Goal: Entertainment & Leisure: Consume media (video, audio)

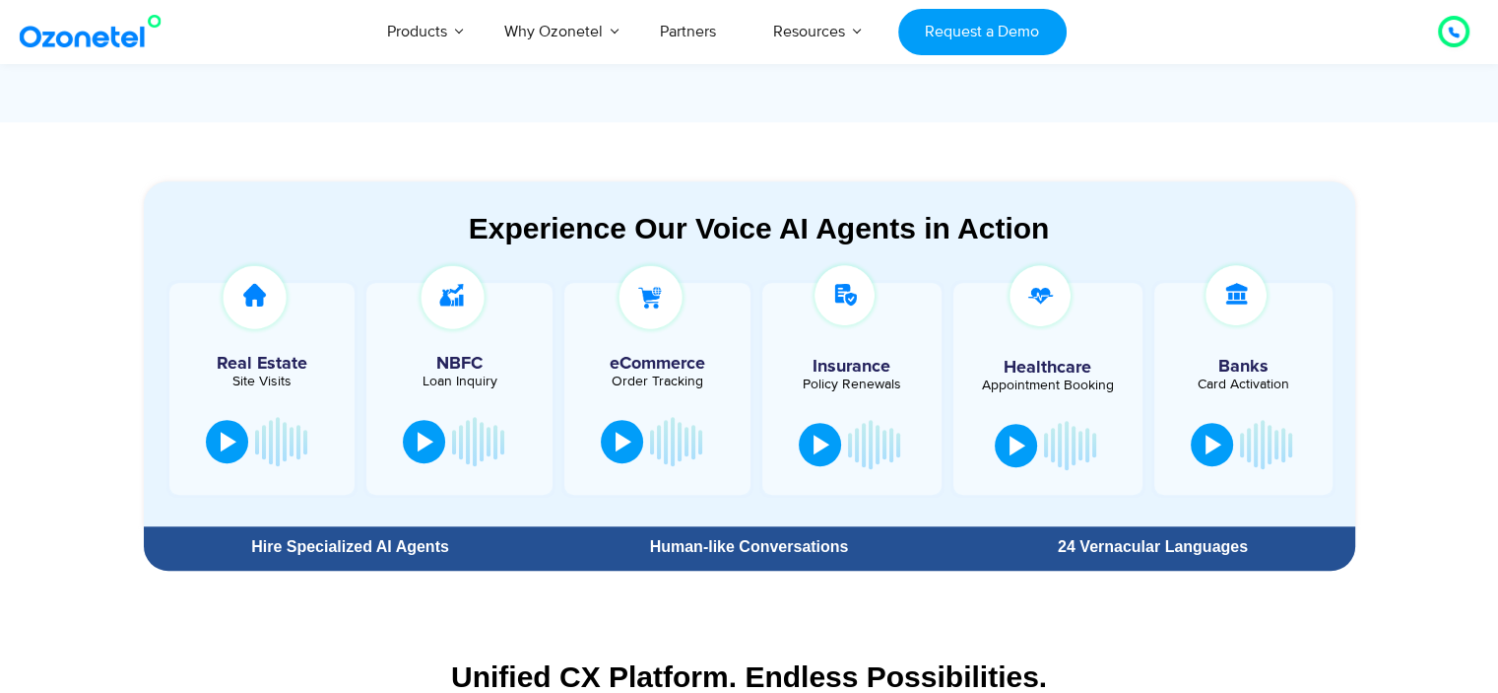
scroll to position [1038, 0]
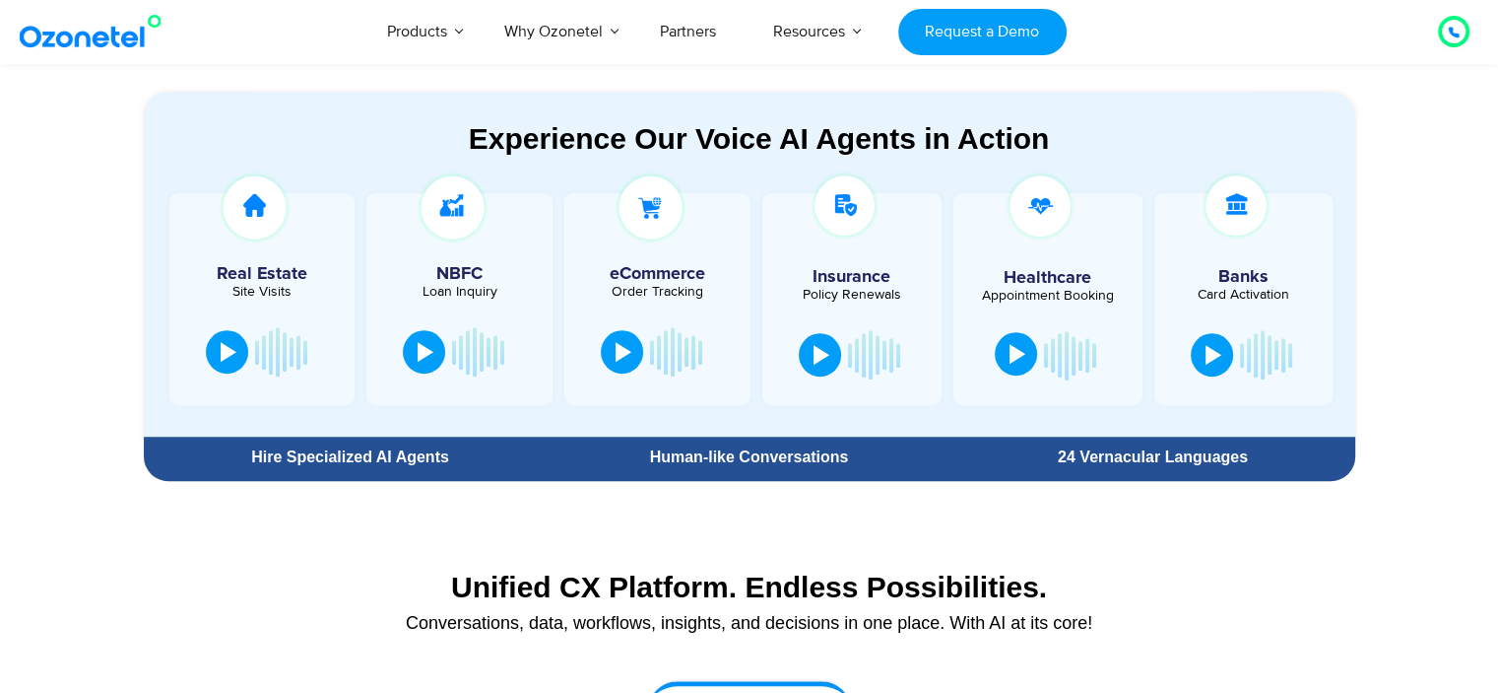
click at [1003, 371] on button at bounding box center [1016, 353] width 42 height 43
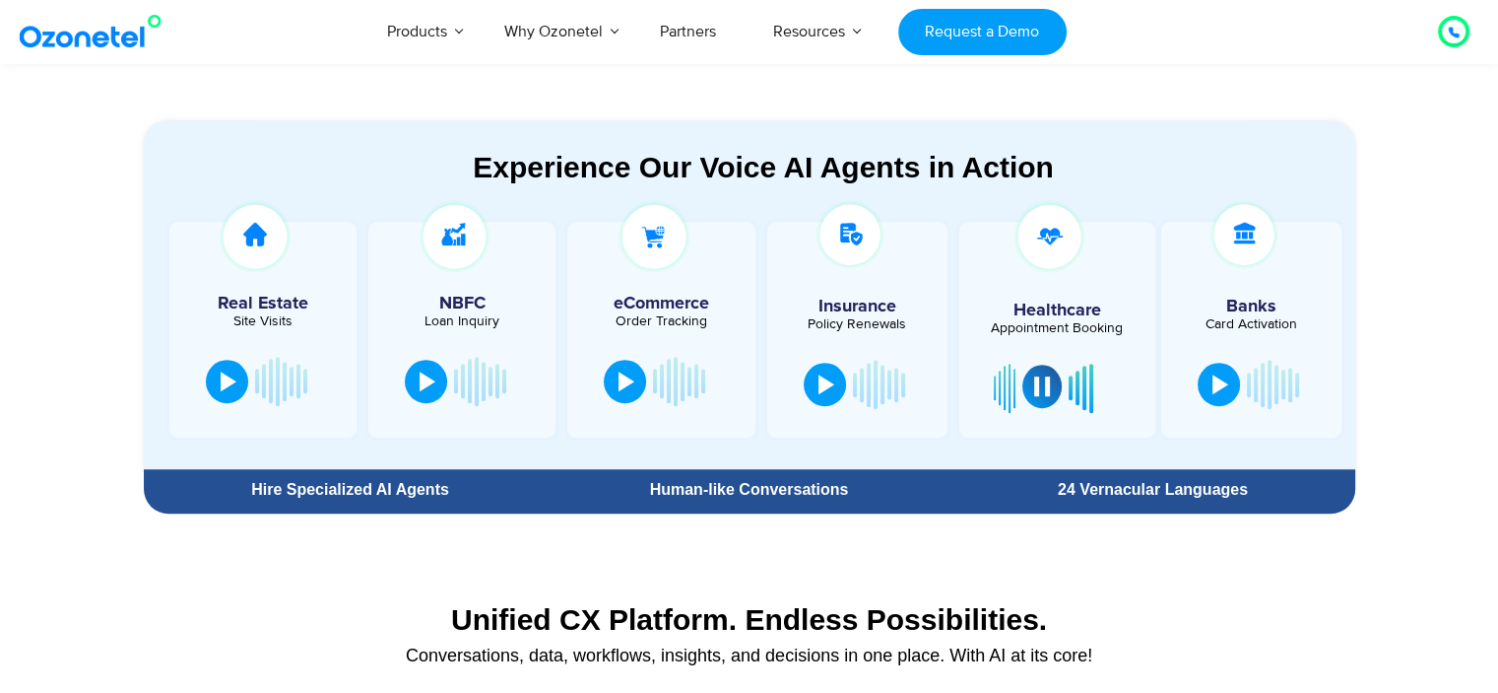
click at [1024, 379] on button at bounding box center [1042, 385] width 39 height 43
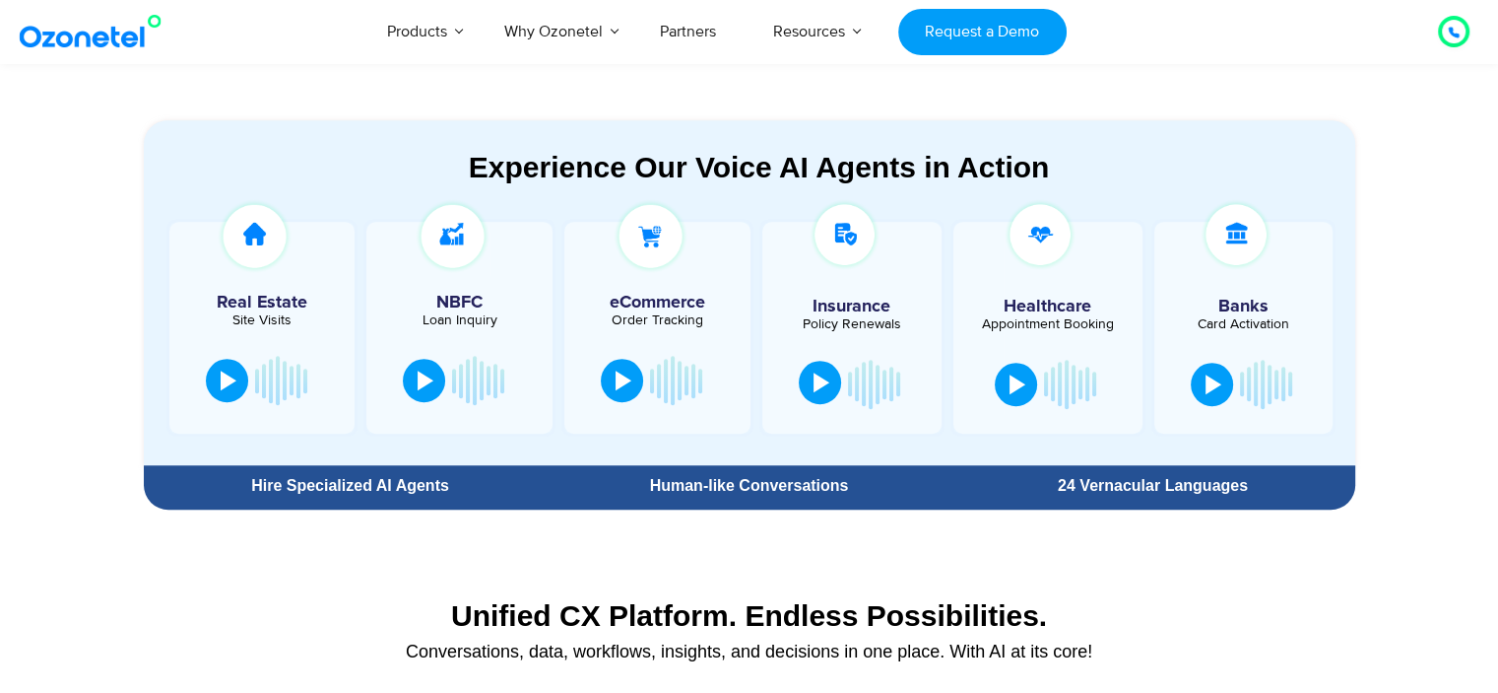
click at [808, 387] on button at bounding box center [820, 382] width 42 height 43
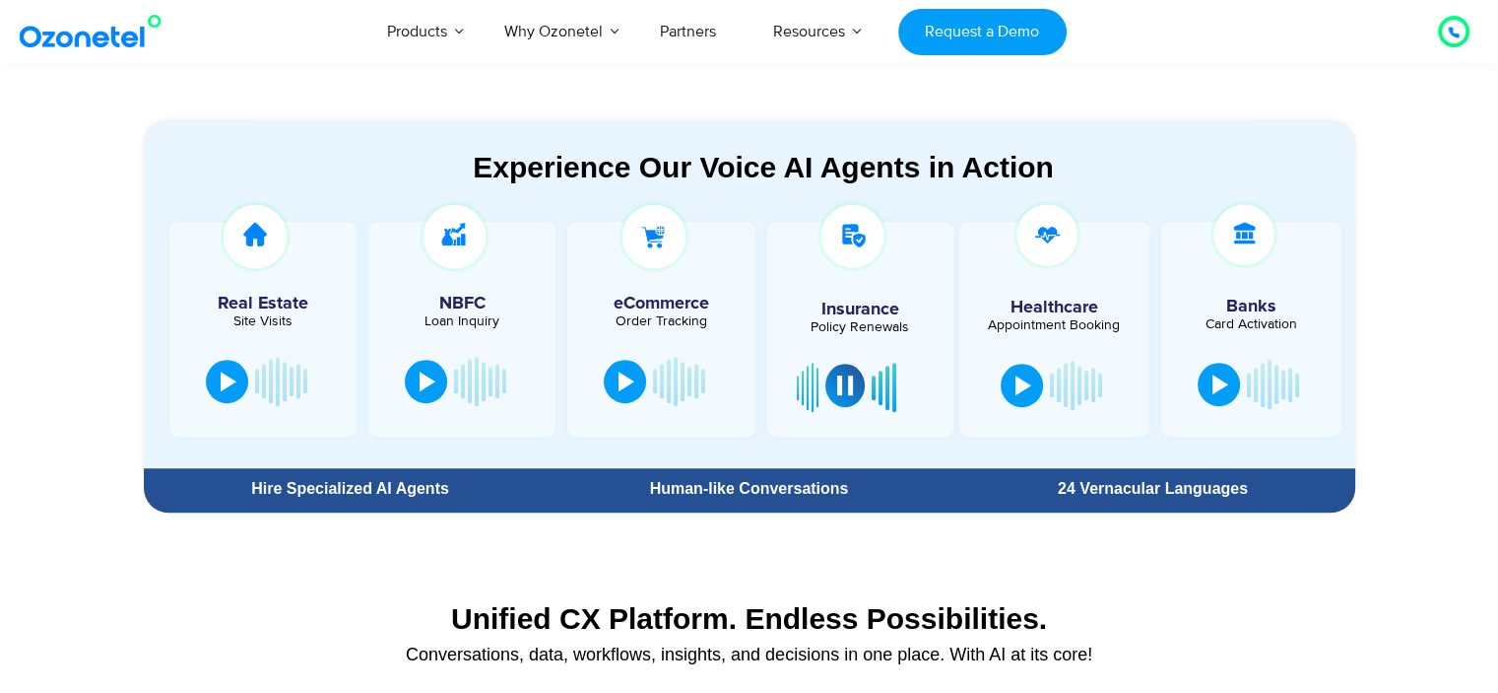
scroll to position [1039, 0]
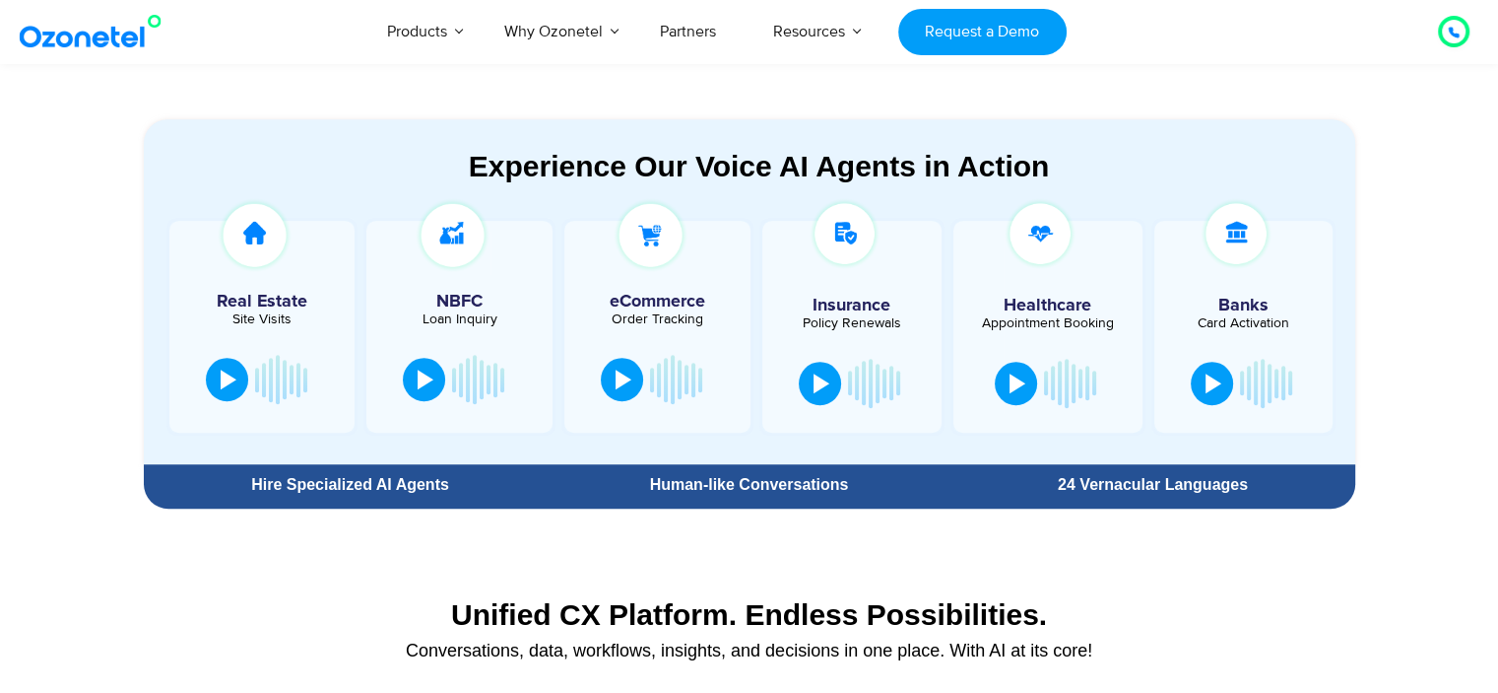
click at [477, 389] on div at bounding box center [478, 379] width 52 height 59
click at [431, 371] on div at bounding box center [426, 377] width 16 height 20
click at [234, 381] on div at bounding box center [229, 377] width 16 height 20
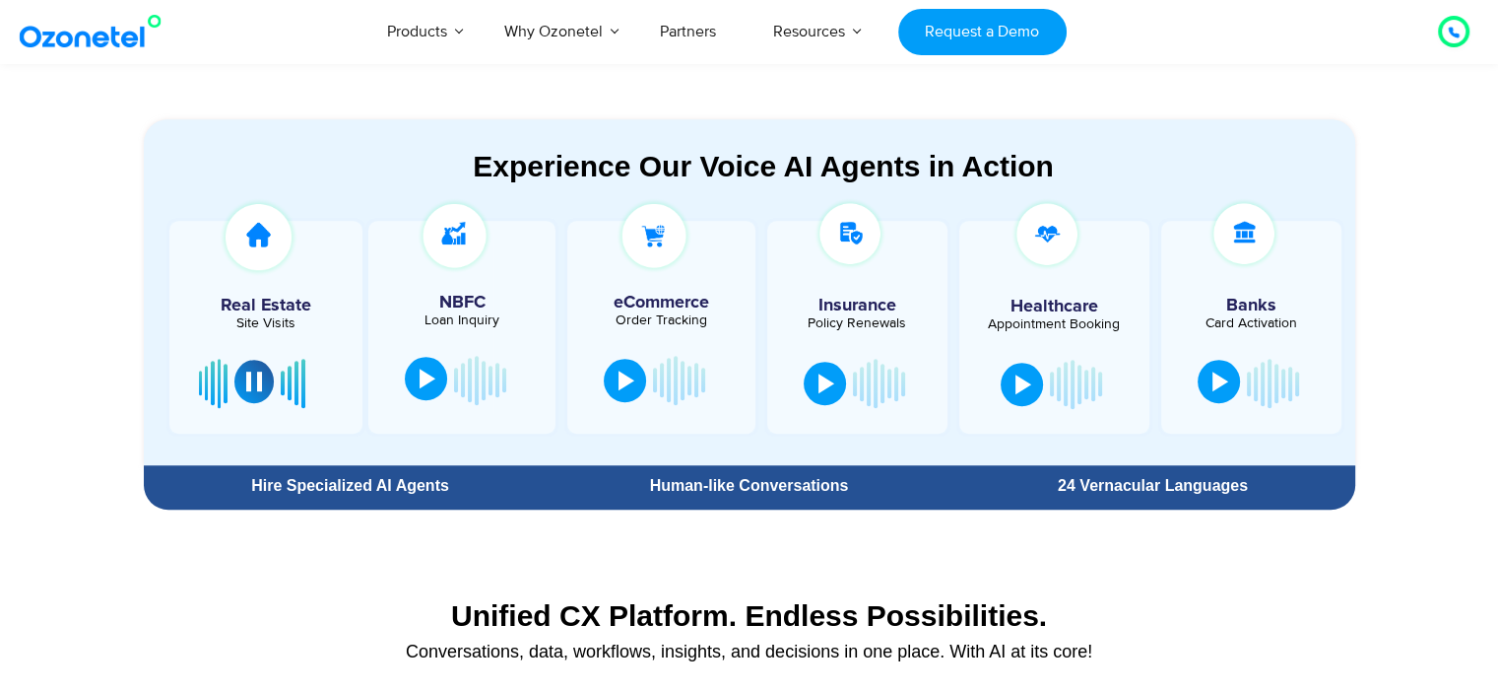
click at [1218, 389] on button at bounding box center [1219, 381] width 42 height 43
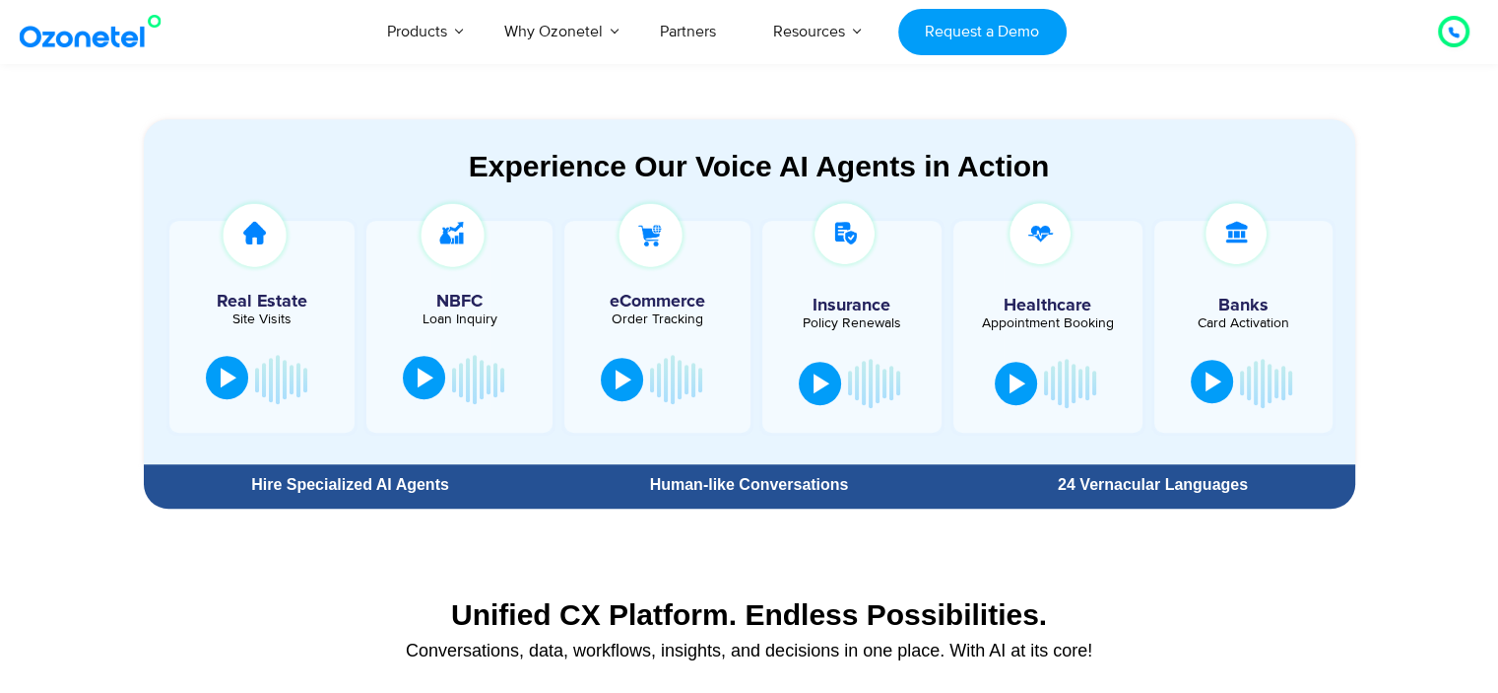
click at [1214, 384] on div at bounding box center [1214, 381] width 16 height 20
click at [820, 380] on div at bounding box center [822, 381] width 16 height 20
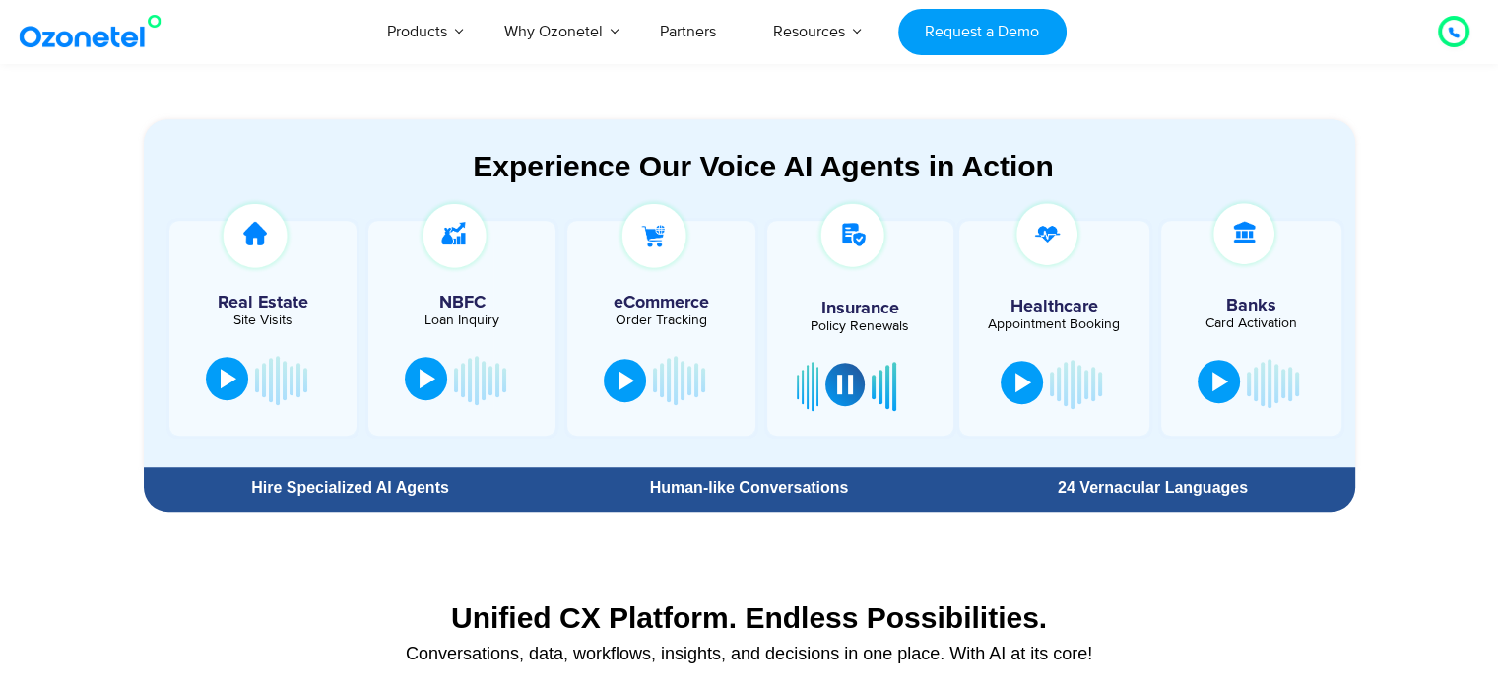
click at [1016, 386] on div at bounding box center [1024, 382] width 16 height 20
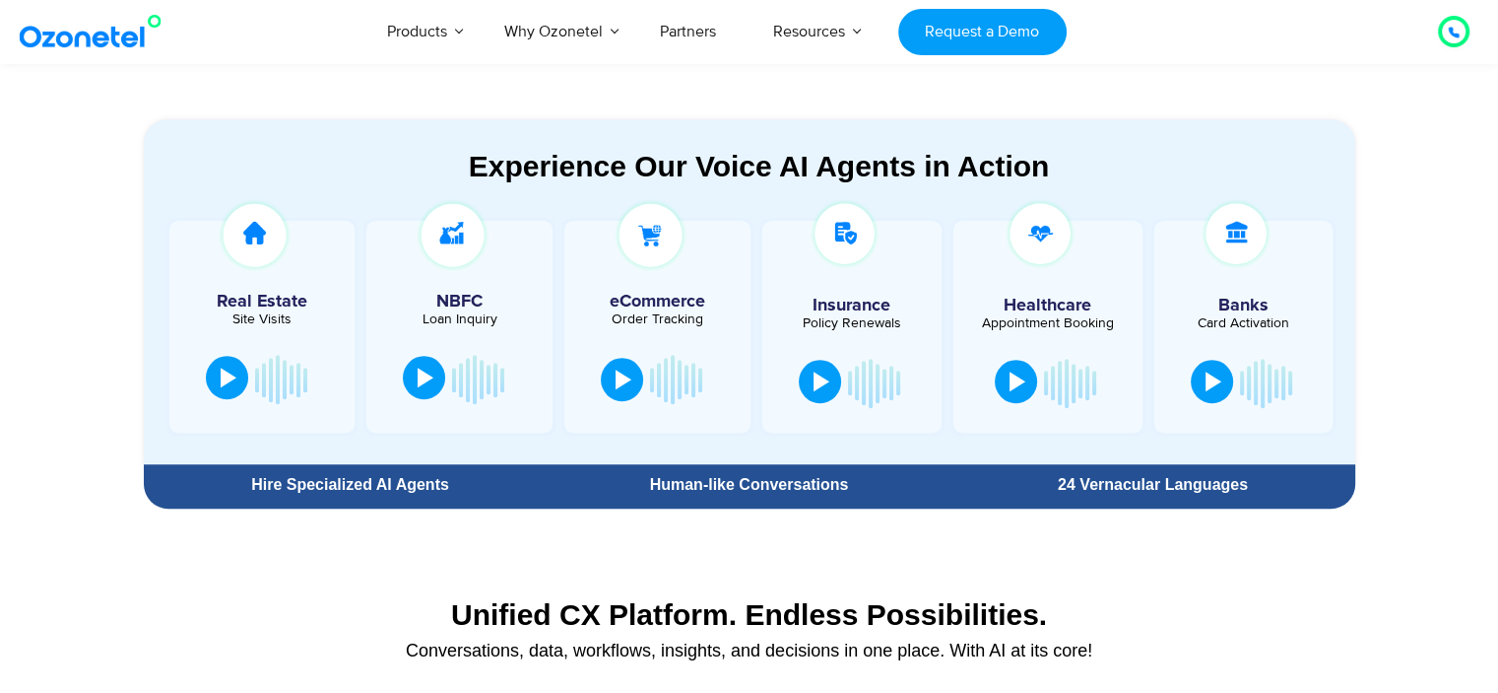
click at [1013, 386] on div at bounding box center [1018, 381] width 16 height 20
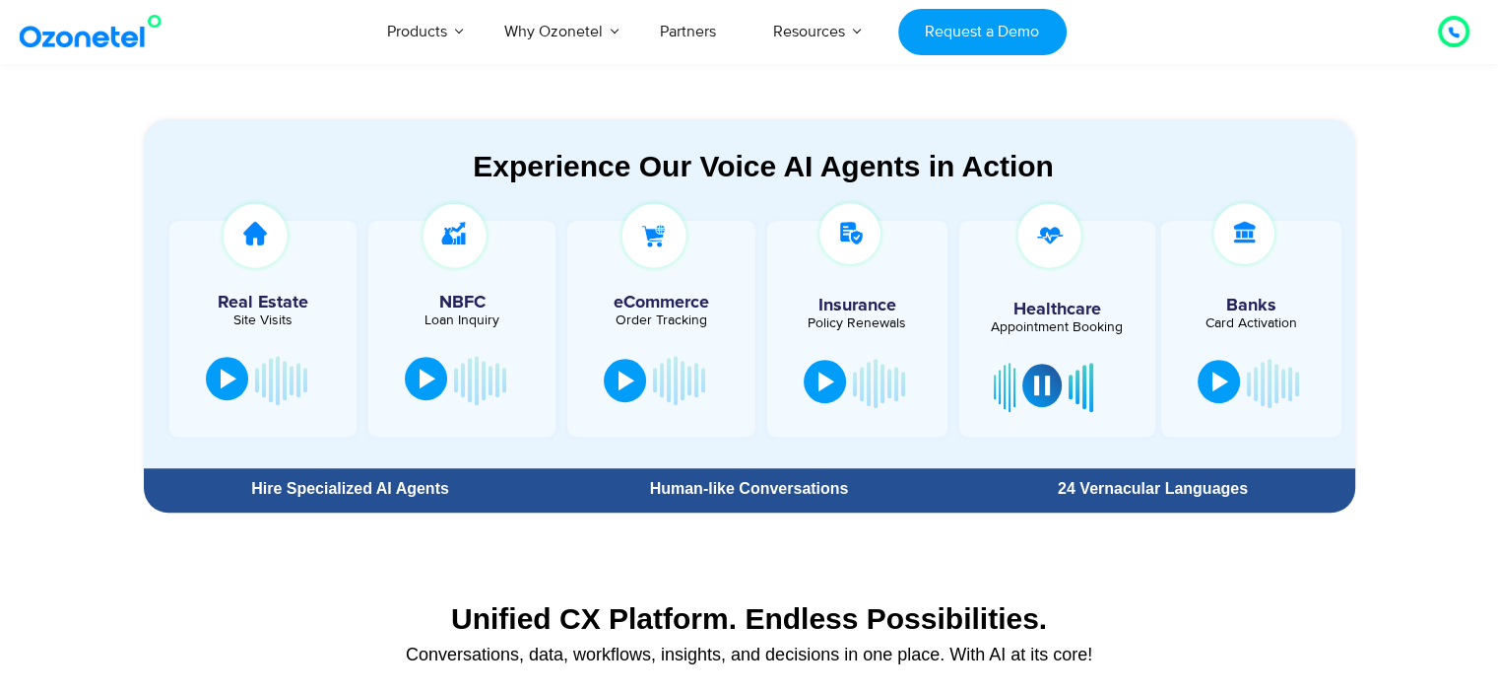
click at [1037, 391] on div at bounding box center [1042, 385] width 16 height 20
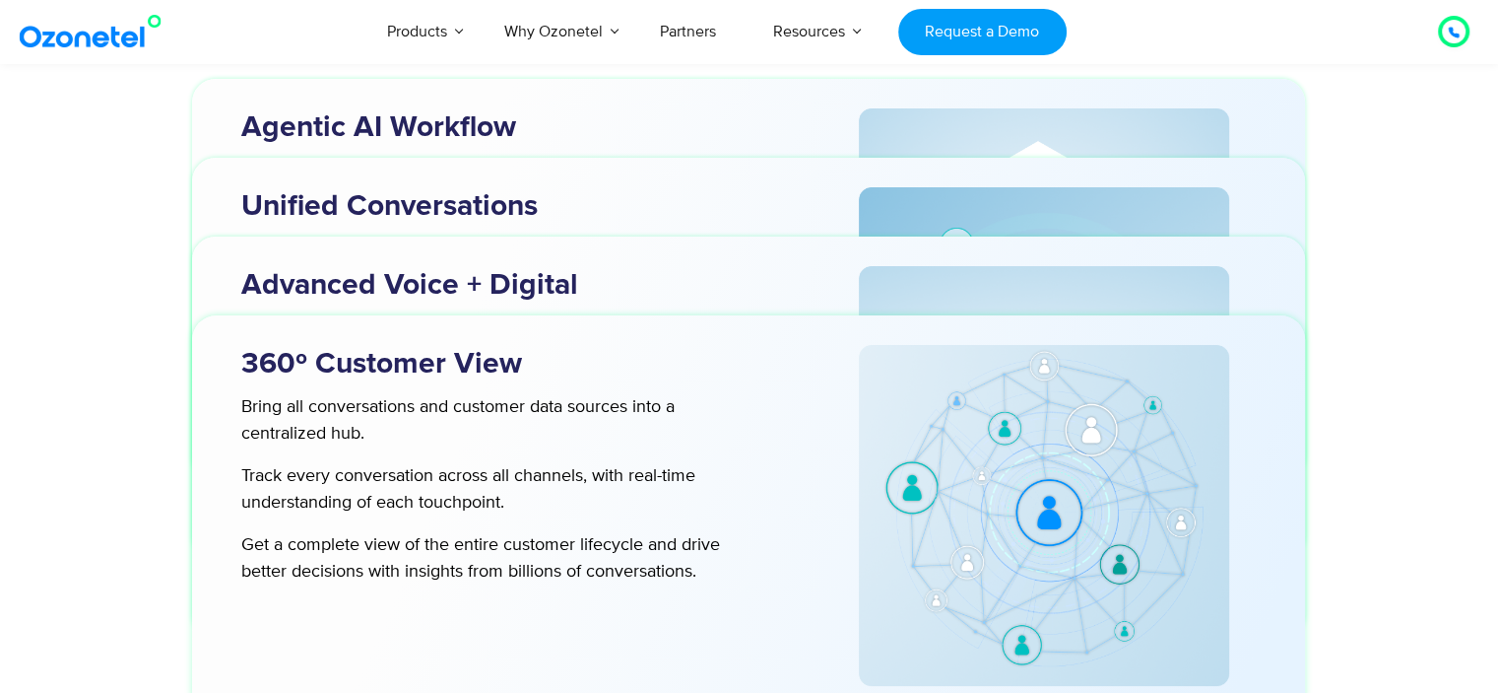
scroll to position [6265, 0]
